Goal: Check status

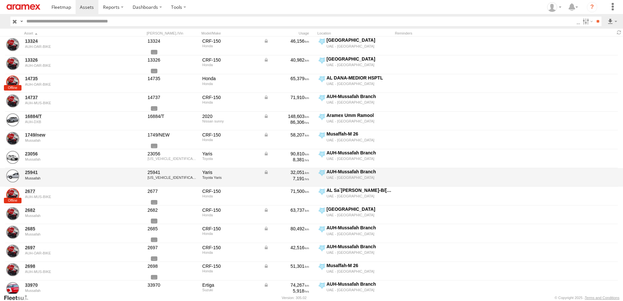
click at [562, 171] on div "25941 Mussafah 25941 MR2BF9C31R0065365 Yaris Toyota Yaris 32,051 7,191 AUH-Muss…" at bounding box center [311, 177] width 623 height 19
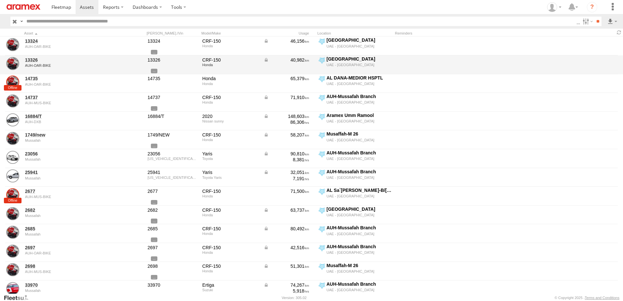
drag, startPoint x: 594, startPoint y: 22, endPoint x: 204, endPoint y: 58, distance: 392.2
click at [440, 179] on body "?" at bounding box center [311, 150] width 623 height 301
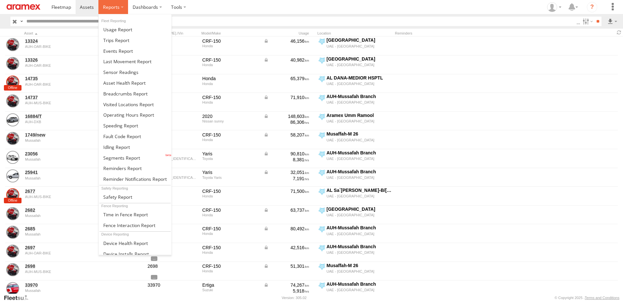
click at [117, 7] on span at bounding box center [111, 7] width 17 height 6
click at [116, 84] on span at bounding box center [124, 83] width 42 height 6
